Goal: Navigation & Orientation: Find specific page/section

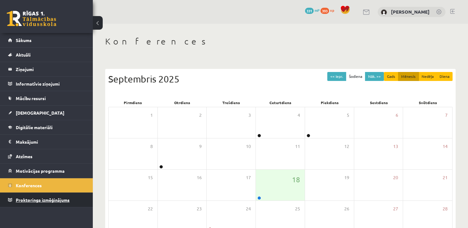
click at [37, 202] on link "Proktoringa izmēģinājums" at bounding box center [46, 200] width 77 height 14
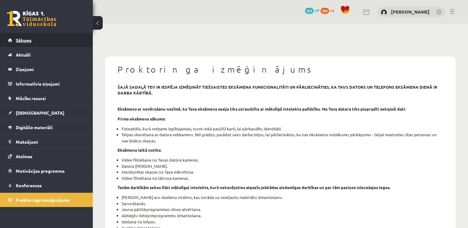
click at [26, 46] on link "Sākums" at bounding box center [46, 40] width 77 height 14
